Goal: Task Accomplishment & Management: Use online tool/utility

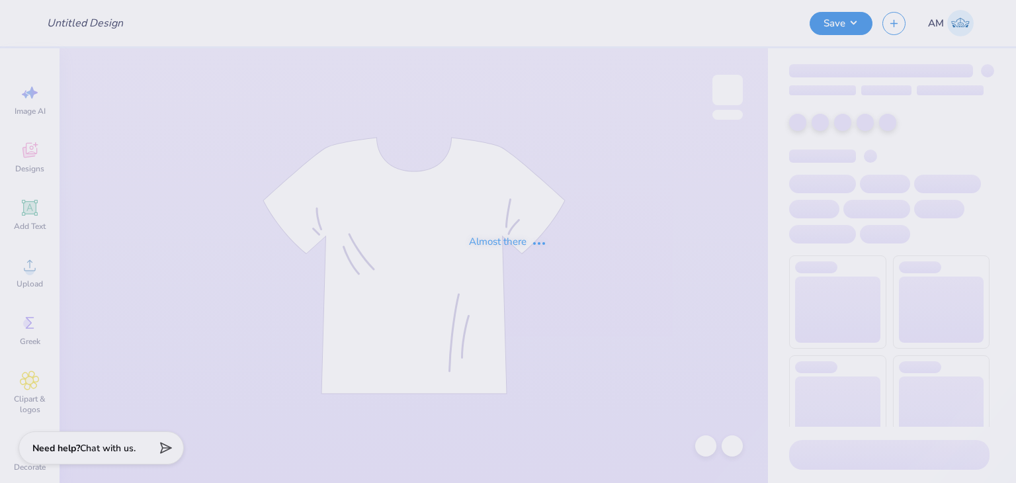
type input "DPLS Board Hoodie"
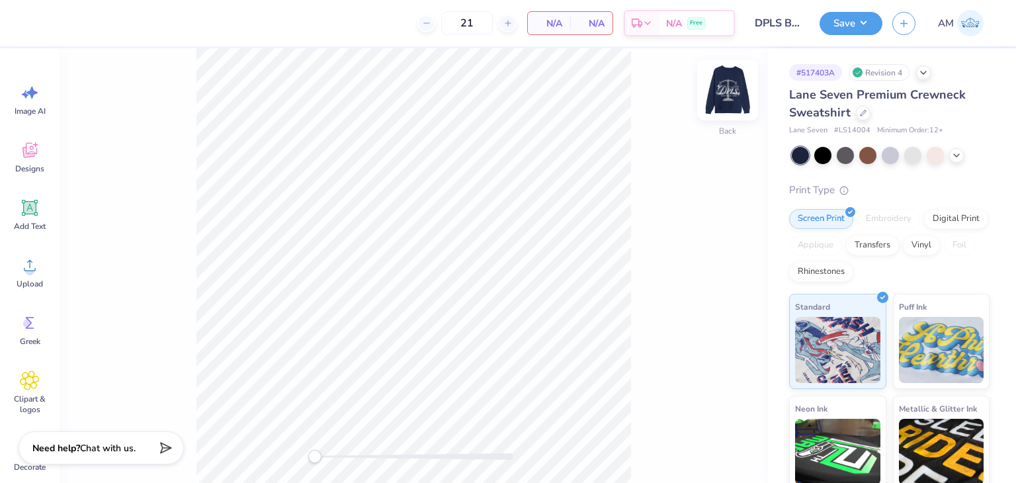
click at [749, 75] on div at bounding box center [727, 90] width 61 height 61
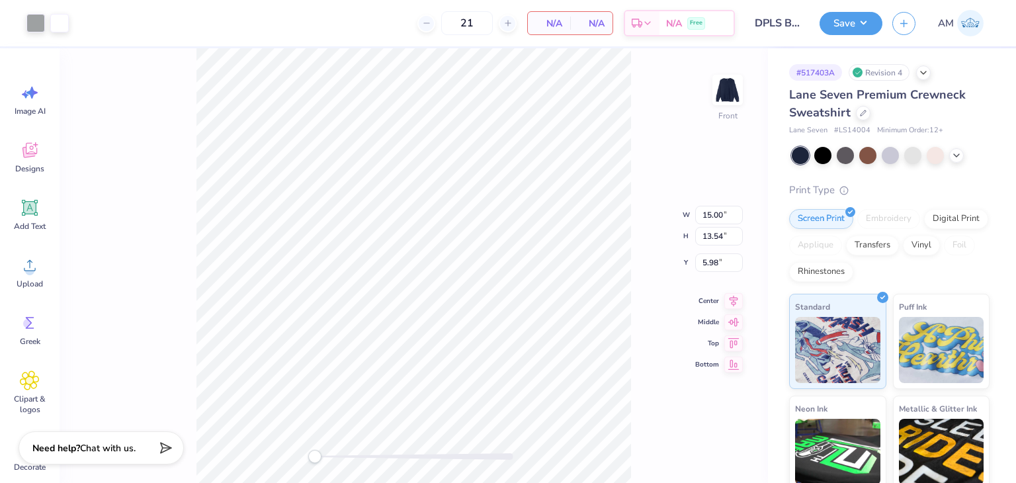
type input "13.81"
type input "12.47"
click at [710, 106] on div "Front" at bounding box center [414, 265] width 708 height 435
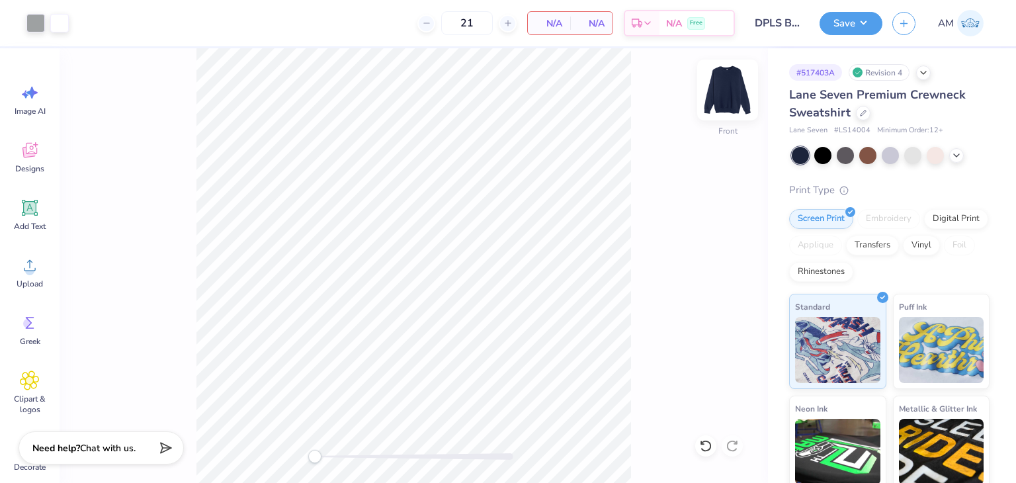
click at [724, 96] on img at bounding box center [727, 89] width 53 height 53
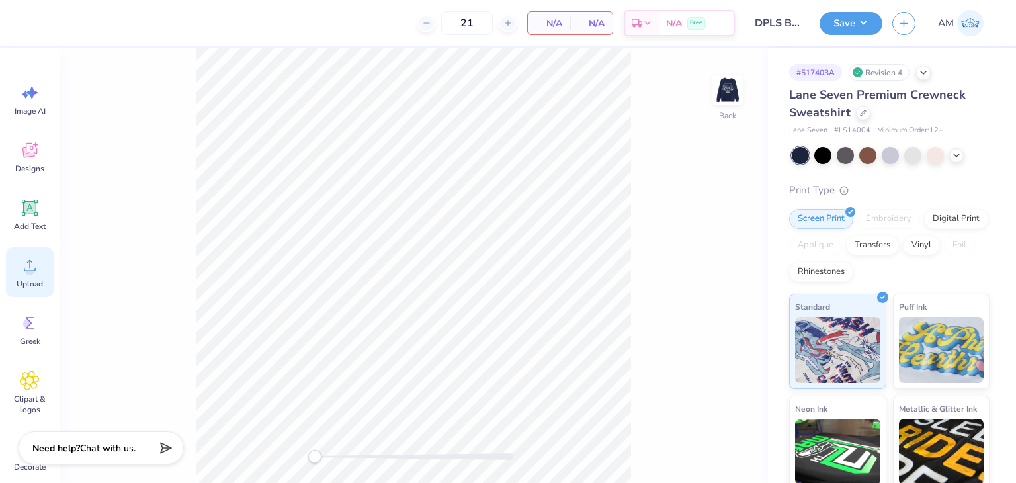
click at [16, 272] on div "Upload" at bounding box center [30, 272] width 48 height 50
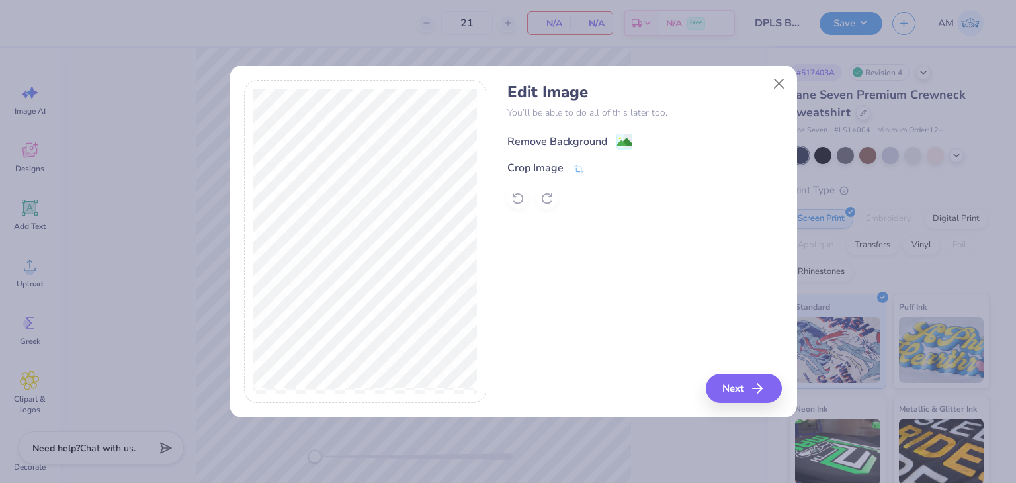
click at [526, 147] on div "Remove Background" at bounding box center [557, 142] width 100 height 16
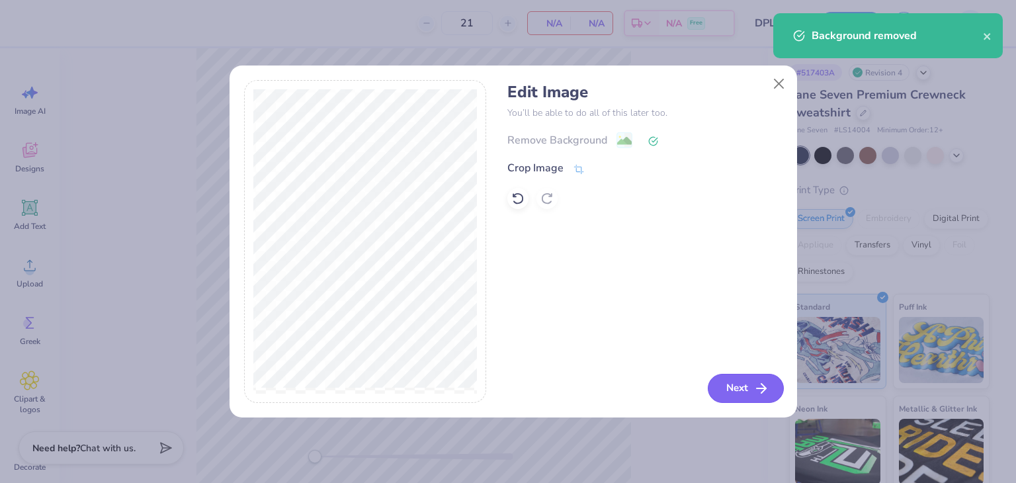
click at [730, 392] on button "Next" at bounding box center [746, 388] width 76 height 29
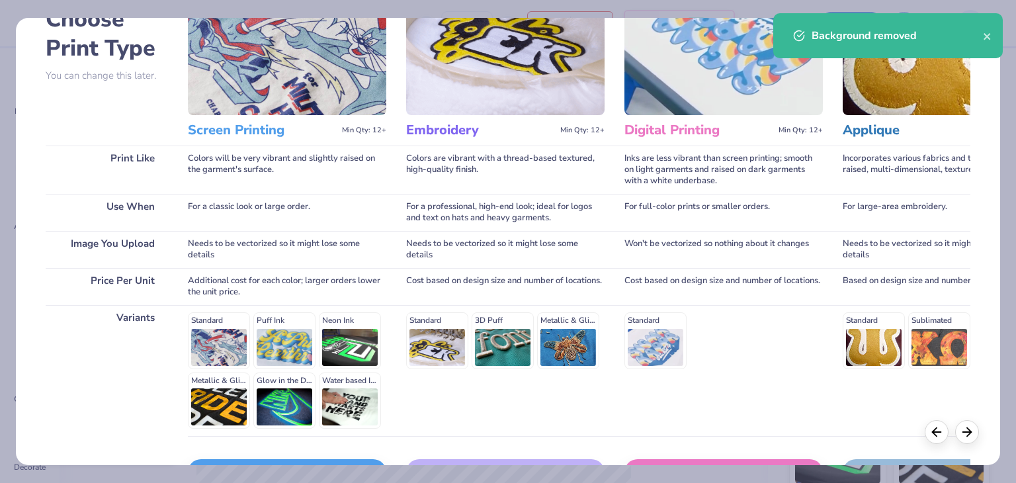
scroll to position [177, 0]
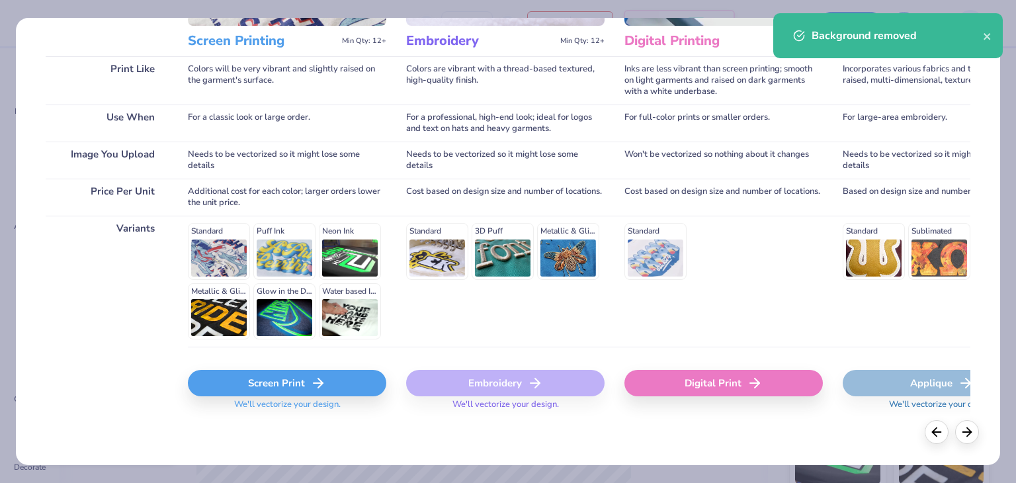
click at [352, 378] on div "Screen Print" at bounding box center [287, 383] width 198 height 26
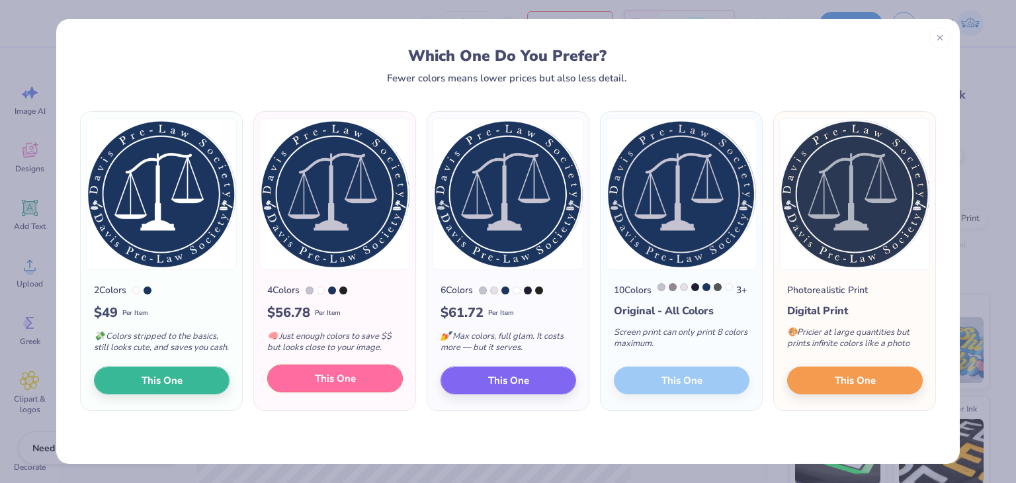
click at [363, 392] on button "This One" at bounding box center [335, 378] width 136 height 28
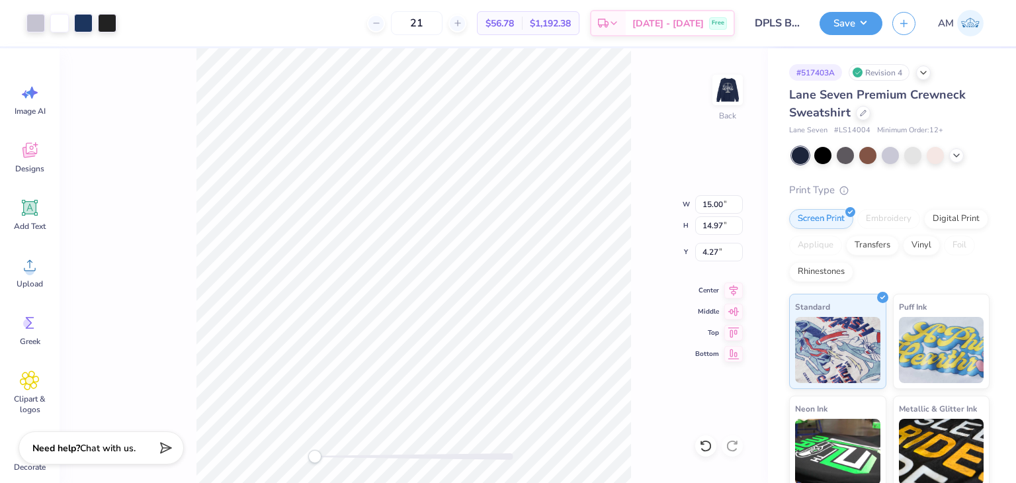
type input "3.66"
type input "3.65"
click at [725, 84] on img at bounding box center [727, 89] width 53 height 53
click at [725, 84] on img at bounding box center [727, 90] width 26 height 26
type input "12.09"
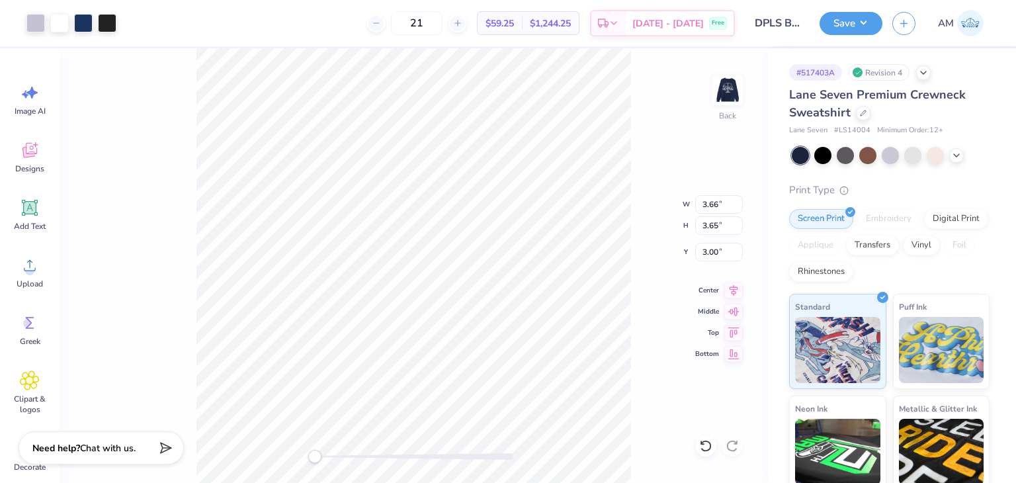
type input "12.06"
click at [101, 19] on div at bounding box center [107, 22] width 19 height 19
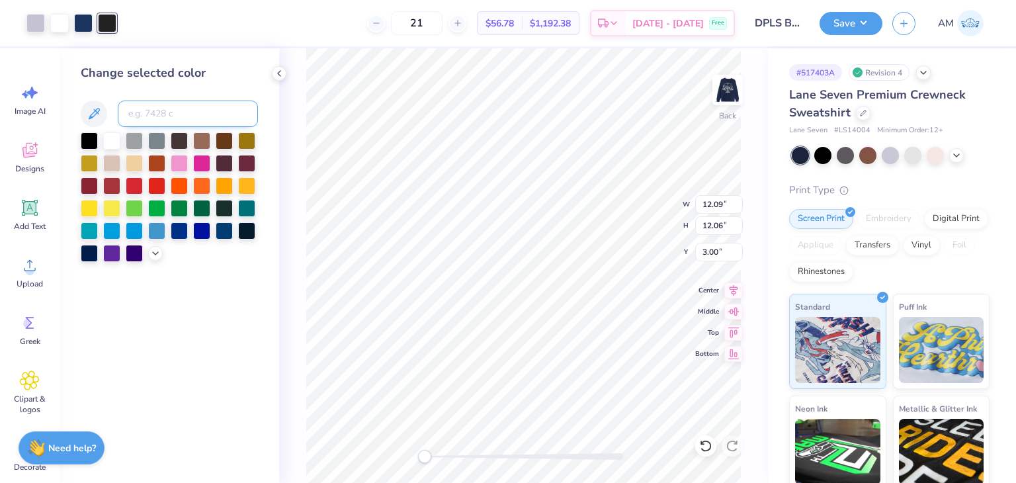
click at [146, 117] on input at bounding box center [188, 114] width 140 height 26
type input "534"
click at [283, 69] on icon at bounding box center [279, 73] width 11 height 11
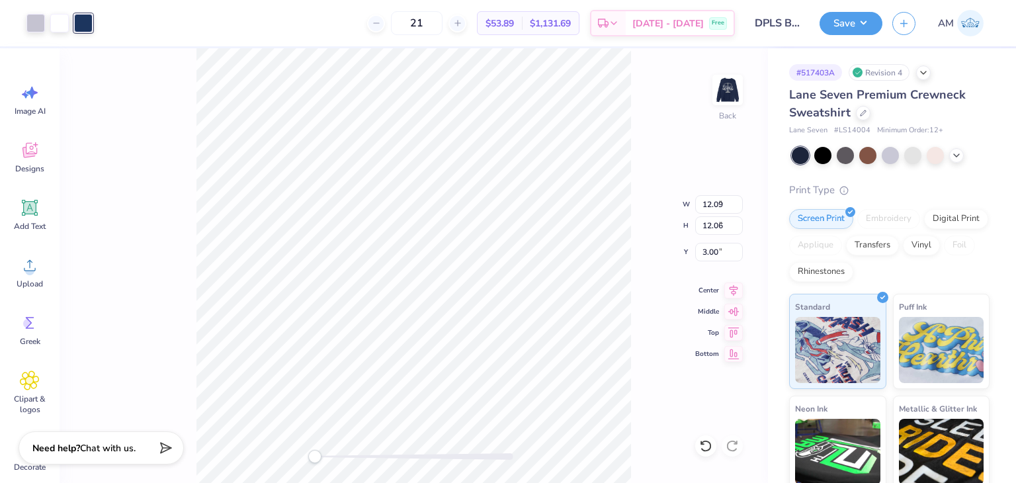
type input "3.87"
type input "3.86"
click at [729, 89] on img at bounding box center [727, 89] width 53 height 53
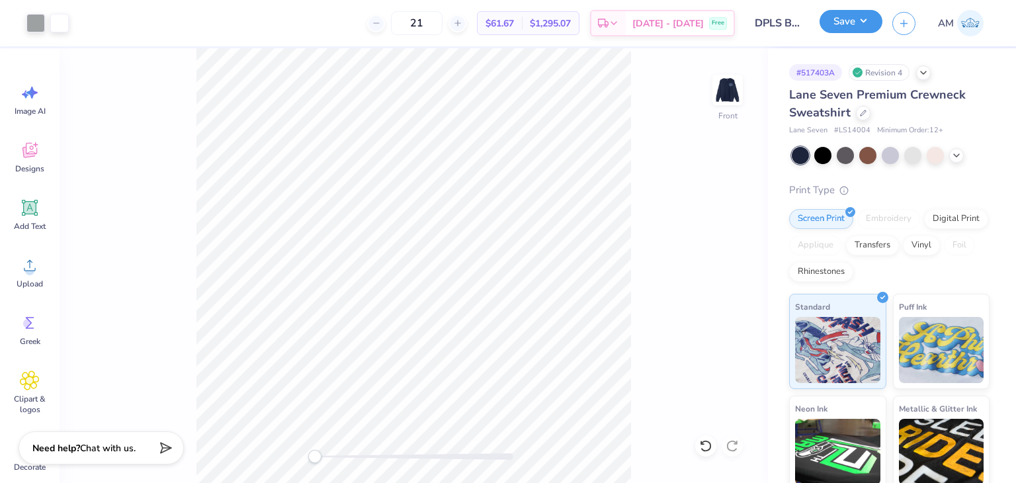
click at [847, 26] on button "Save" at bounding box center [851, 21] width 63 height 23
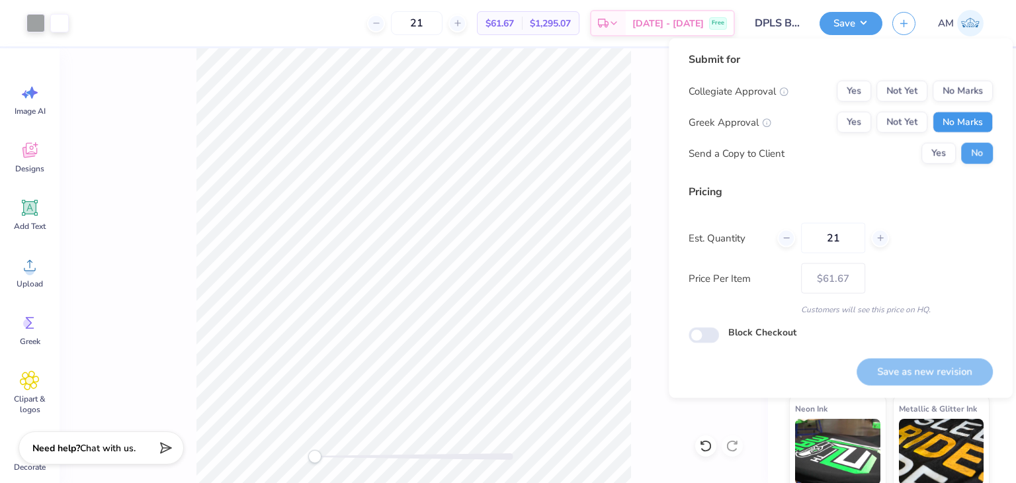
click at [960, 118] on button "No Marks" at bounding box center [963, 122] width 60 height 21
click at [889, 93] on button "Not Yet" at bounding box center [901, 91] width 51 height 21
click at [647, 85] on div "Front" at bounding box center [414, 265] width 708 height 435
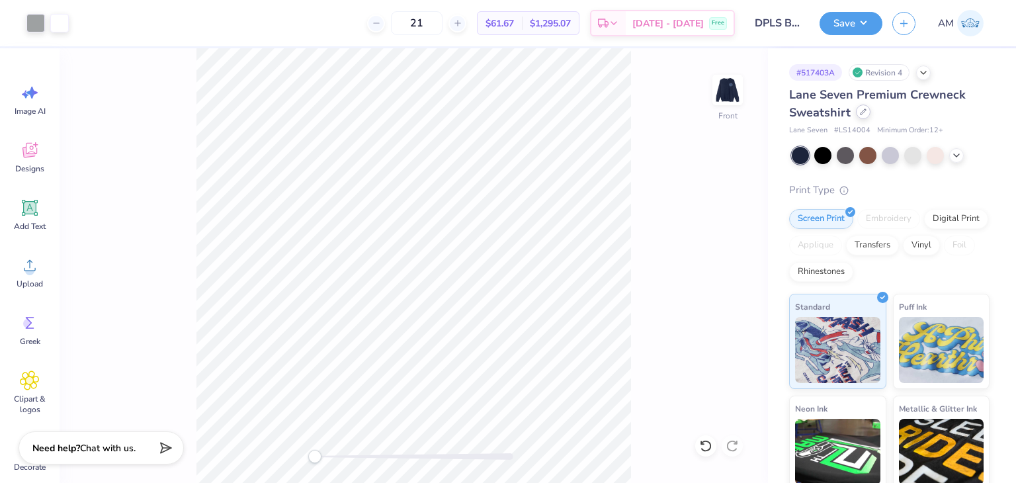
click at [857, 110] on div at bounding box center [863, 112] width 15 height 15
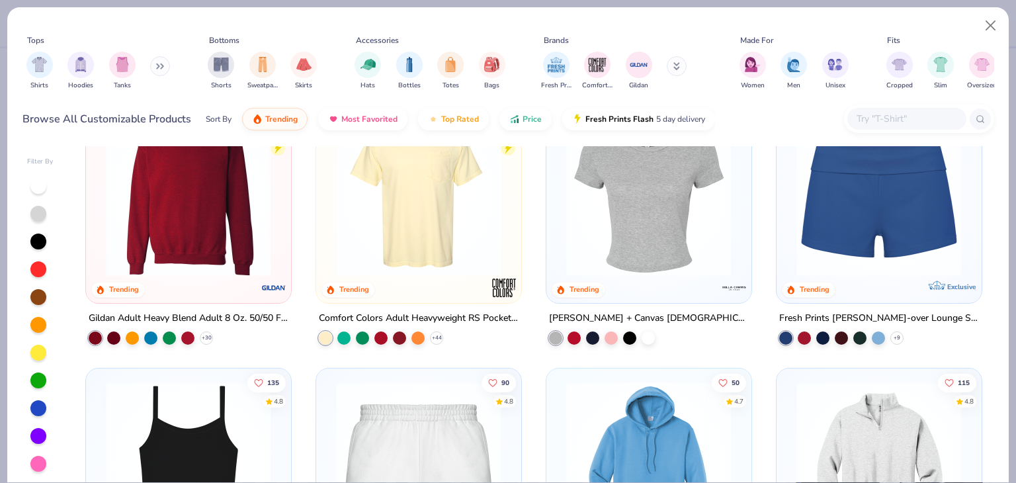
scroll to position [860, 0]
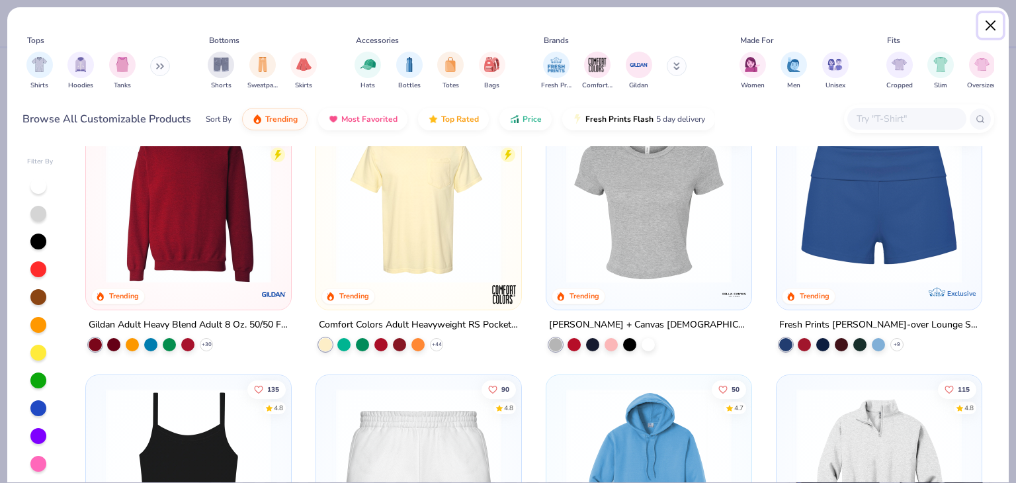
click at [990, 27] on button "Close" at bounding box center [990, 25] width 25 height 25
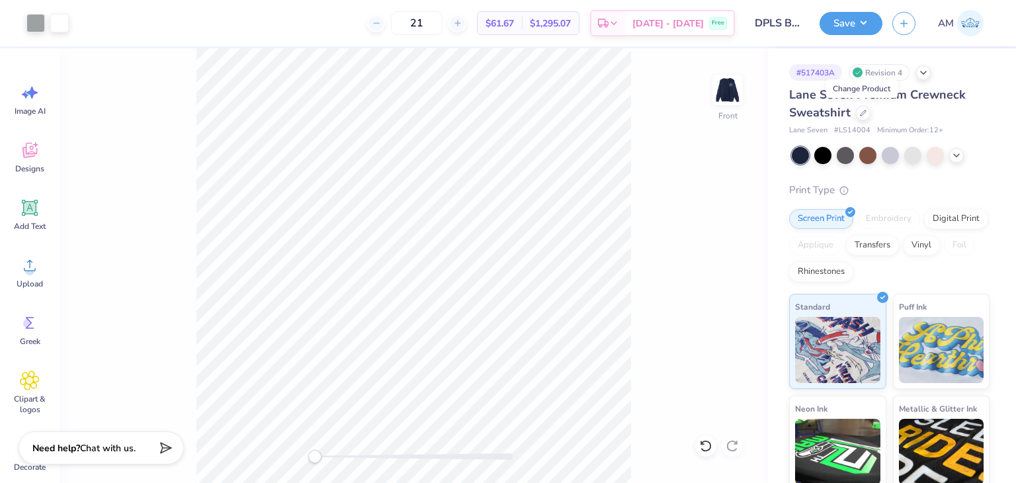
click at [892, 106] on div "Lane Seven Premium Crewneck Sweatshirt" at bounding box center [889, 104] width 200 height 36
click at [860, 112] on icon at bounding box center [863, 111] width 7 height 7
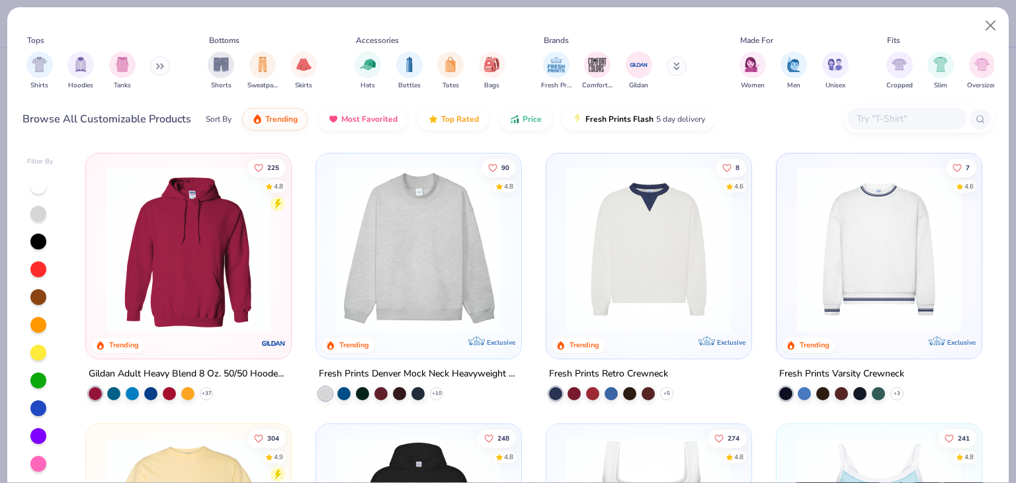
click at [876, 112] on input "text" at bounding box center [906, 118] width 102 height 15
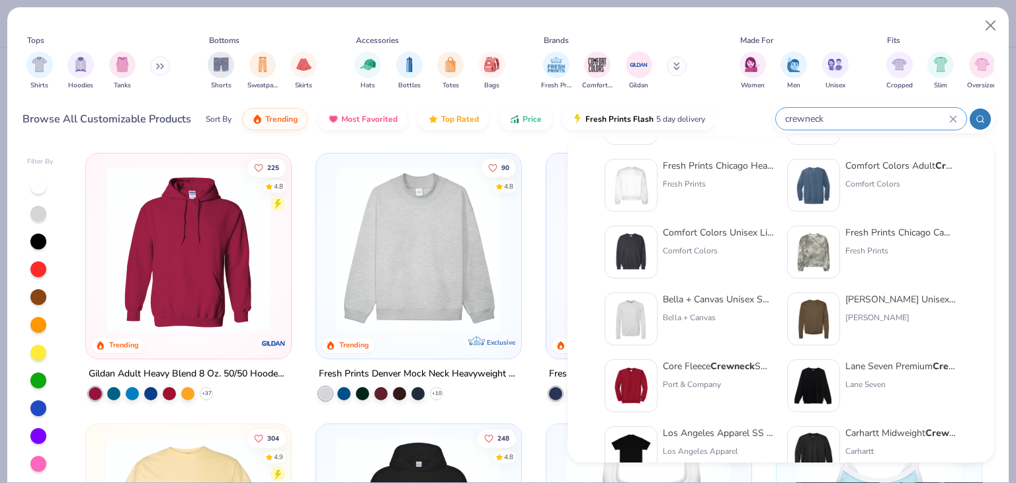
scroll to position [66, 0]
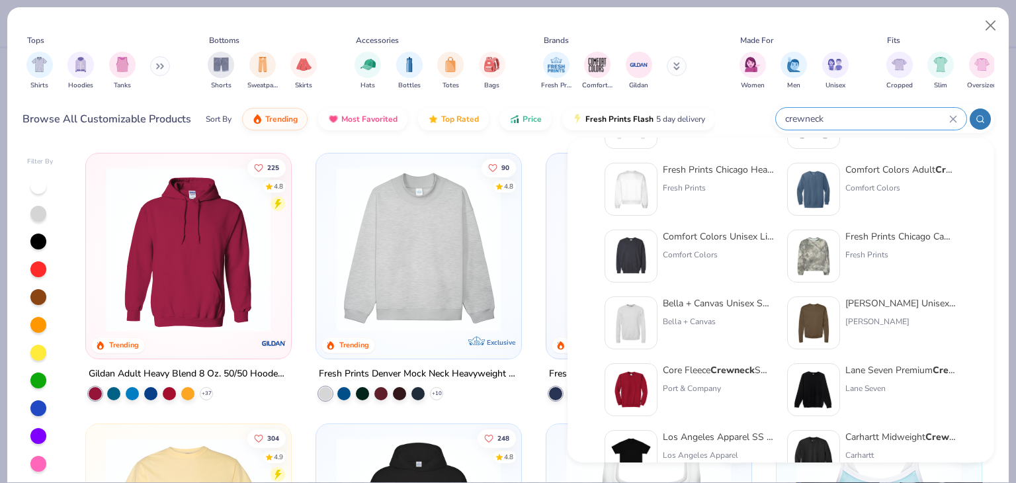
type input "crewneck"
click at [913, 306] on div "Hanes Unisex 7.8 Oz. Ecosmart 50/50 Crewneck Sweatshirt" at bounding box center [900, 303] width 111 height 14
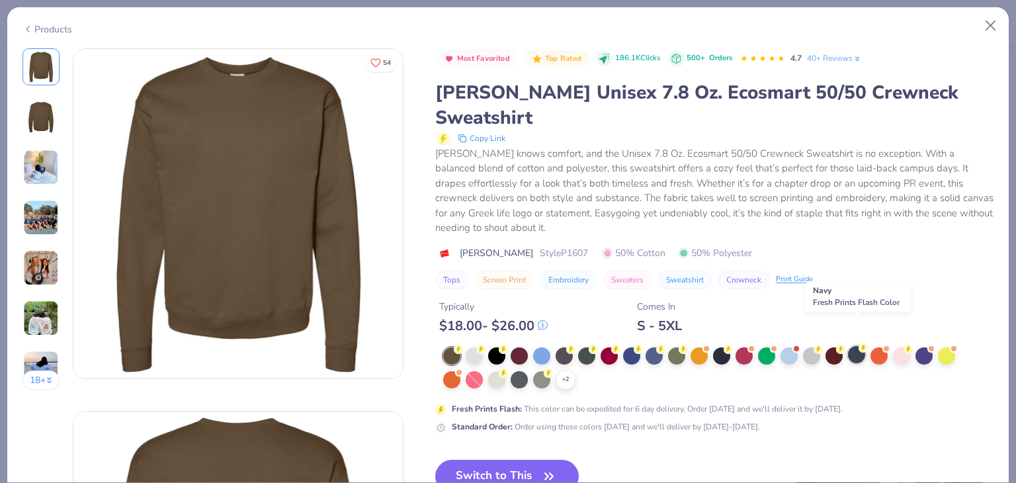
click at [860, 346] on div at bounding box center [856, 354] width 17 height 17
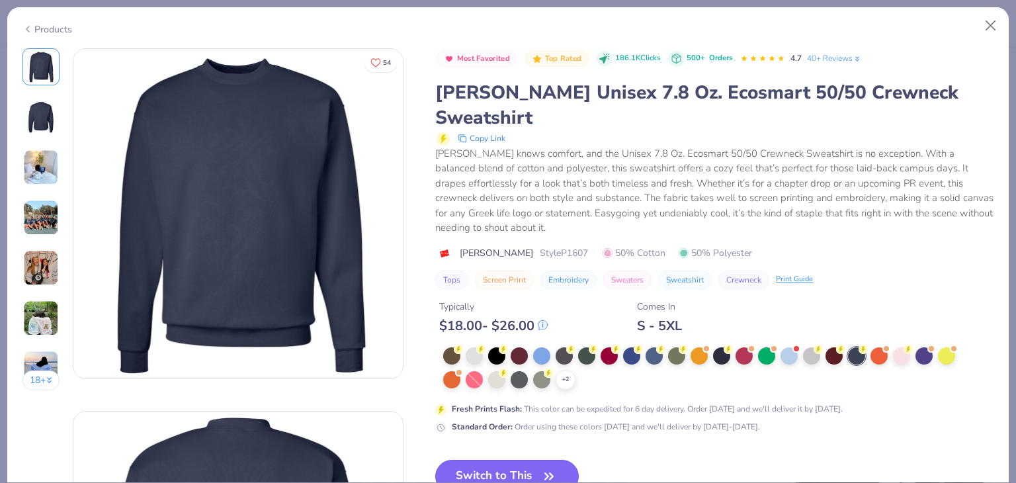
click at [496, 460] on button "Switch to This" at bounding box center [507, 476] width 144 height 33
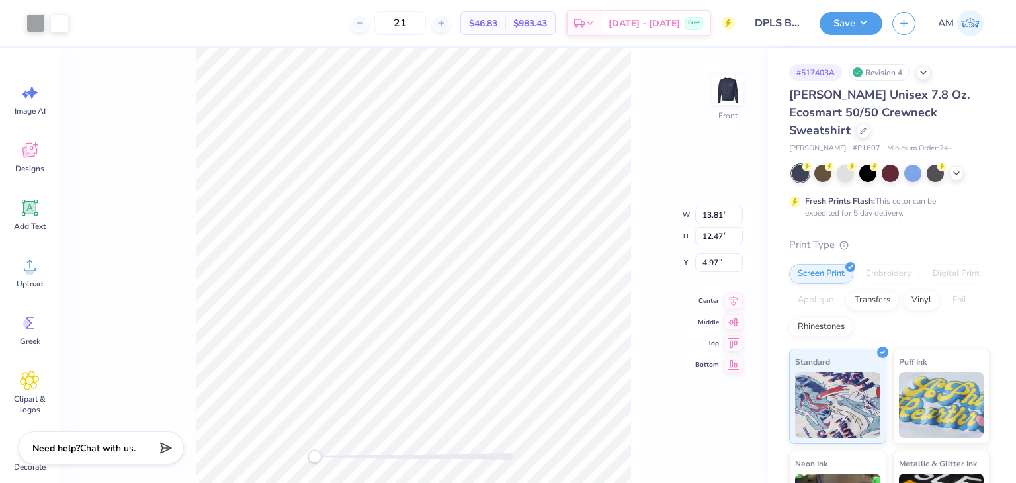
type input "11.79"
type input "10.65"
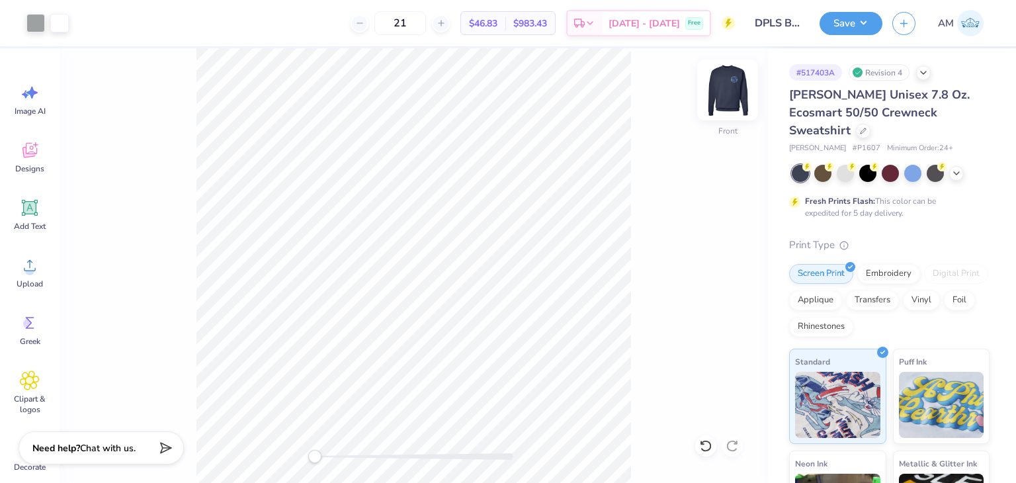
click at [736, 103] on img at bounding box center [727, 89] width 53 height 53
click at [860, 34] on div "Save" at bounding box center [851, 23] width 63 height 23
click at [863, 30] on button "Save" at bounding box center [851, 21] width 63 height 23
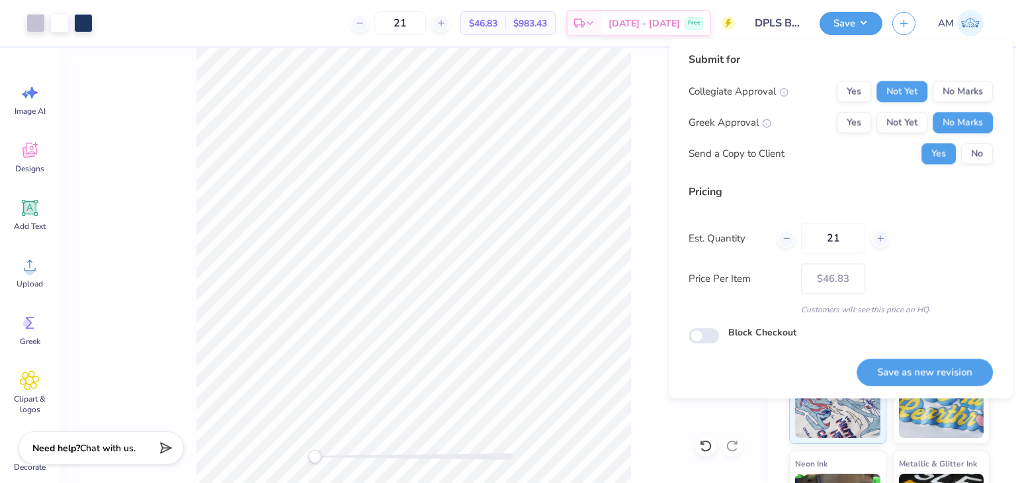
click at [959, 158] on div "Yes No" at bounding box center [956, 153] width 71 height 21
click at [960, 157] on div "Yes No" at bounding box center [956, 153] width 71 height 21
click at [967, 151] on button "No" at bounding box center [977, 153] width 32 height 21
click at [957, 366] on button "Save as new revision" at bounding box center [925, 372] width 136 height 27
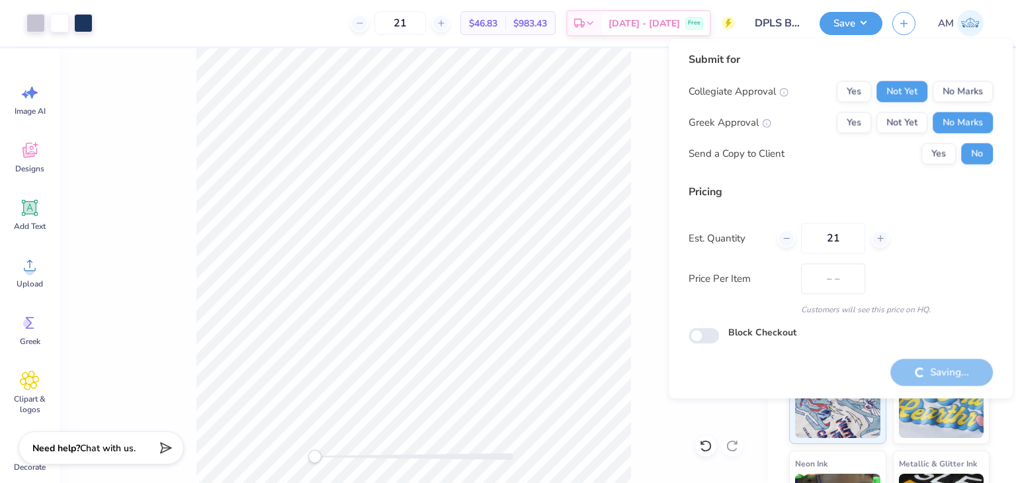
type input "$46.83"
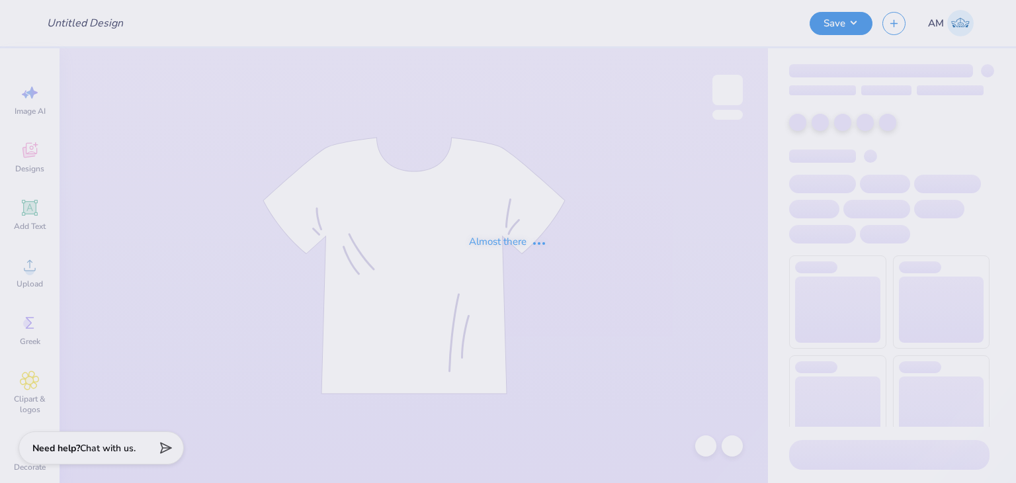
type input "[PERSON_NAME] : Blade Landscaping"
